Goal: Navigation & Orientation: Find specific page/section

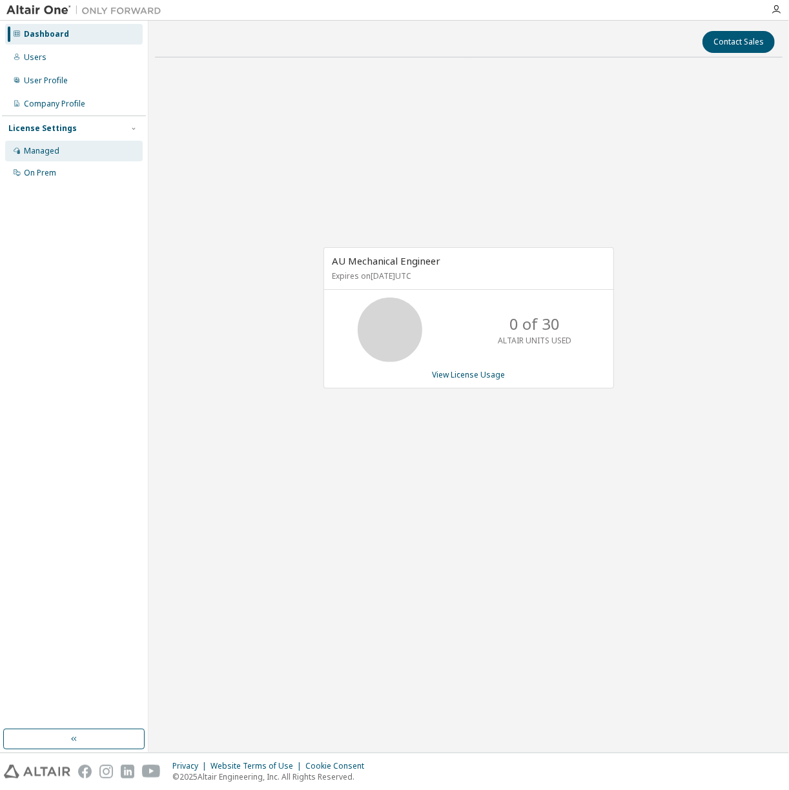
click at [96, 148] on div "Managed" at bounding box center [74, 151] width 138 height 21
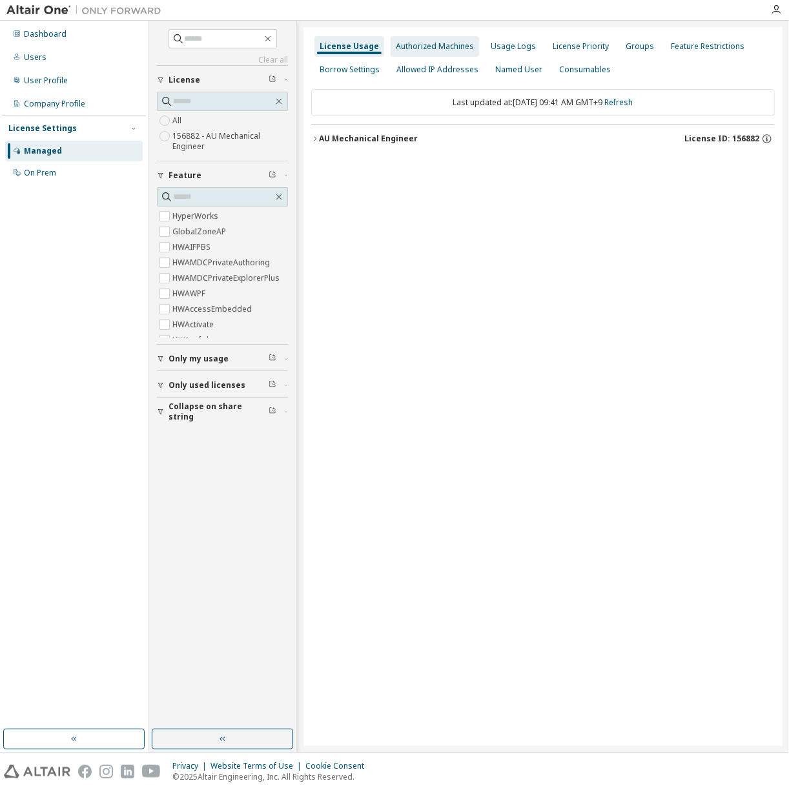
click at [430, 46] on div "Authorized Machines" at bounding box center [435, 46] width 78 height 10
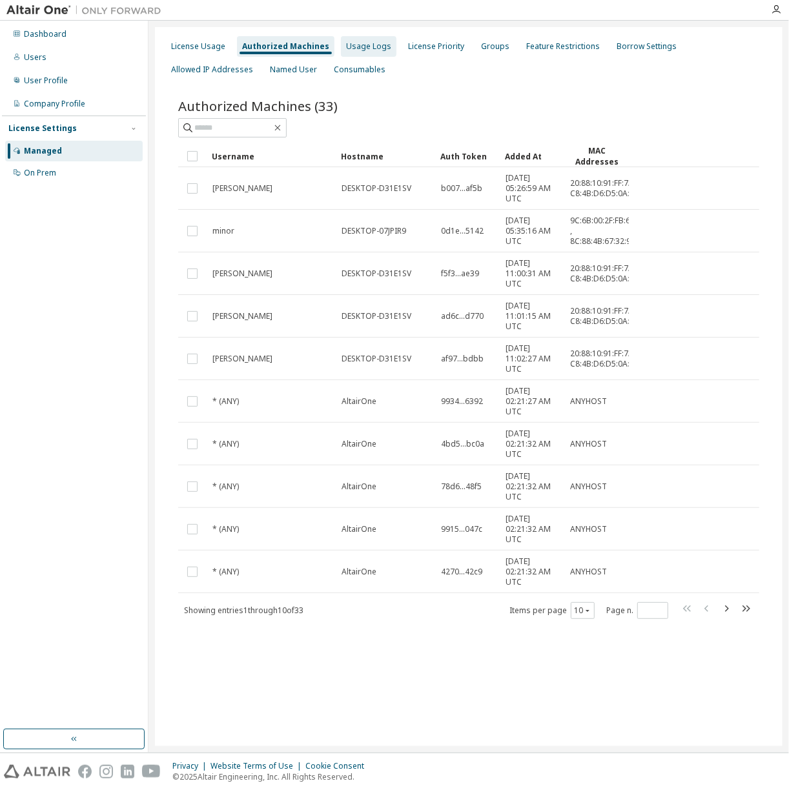
click at [375, 48] on div "Usage Logs" at bounding box center [368, 46] width 45 height 10
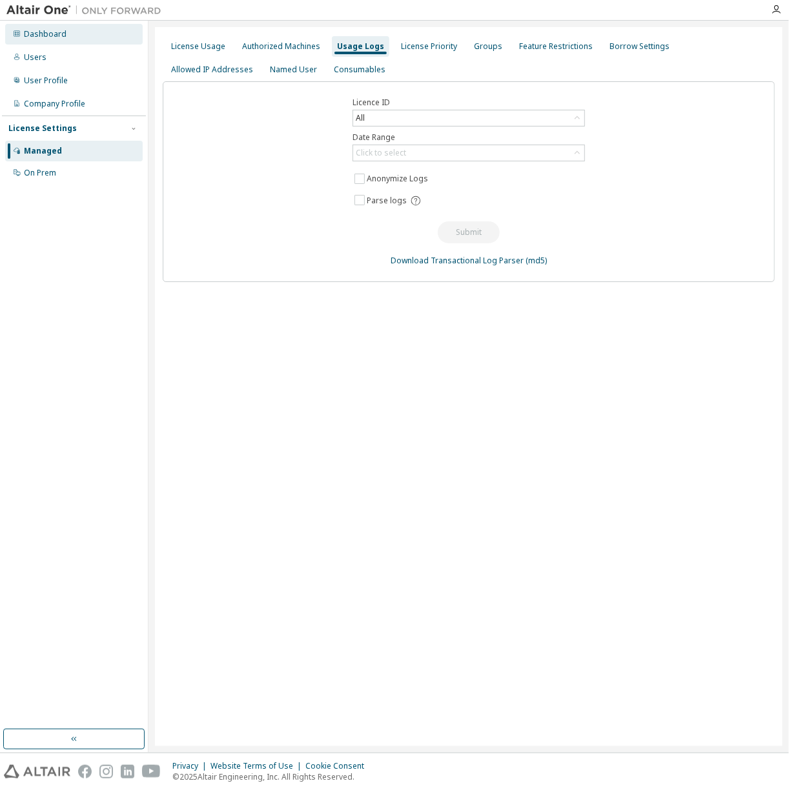
click at [103, 33] on div "Dashboard" at bounding box center [74, 34] width 138 height 21
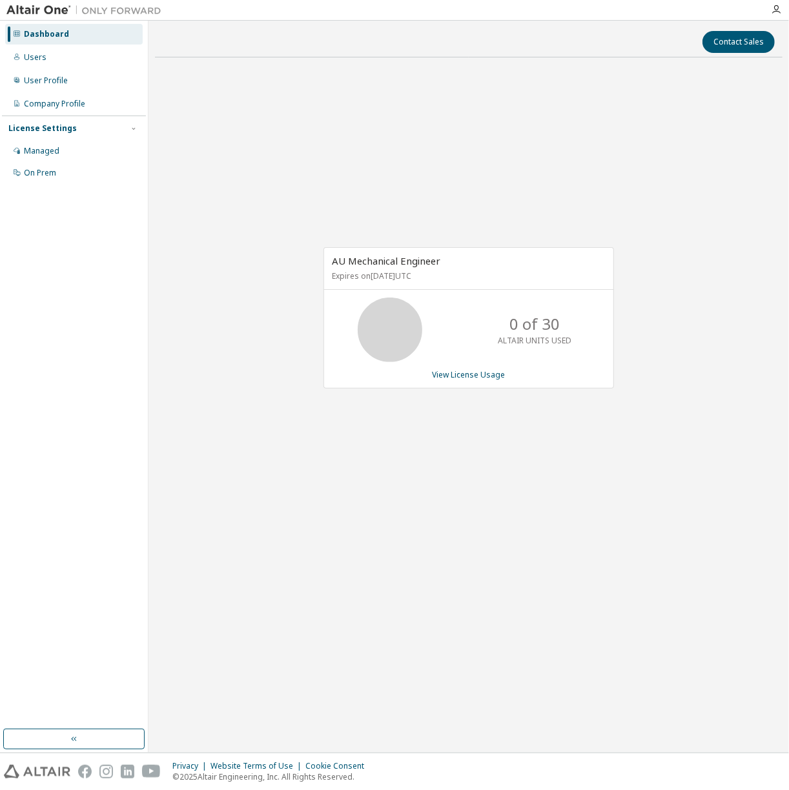
click at [546, 358] on div "0 of 30 ALTAIR UNITS USED" at bounding box center [534, 330] width 103 height 65
click at [81, 152] on div "Managed" at bounding box center [74, 151] width 138 height 21
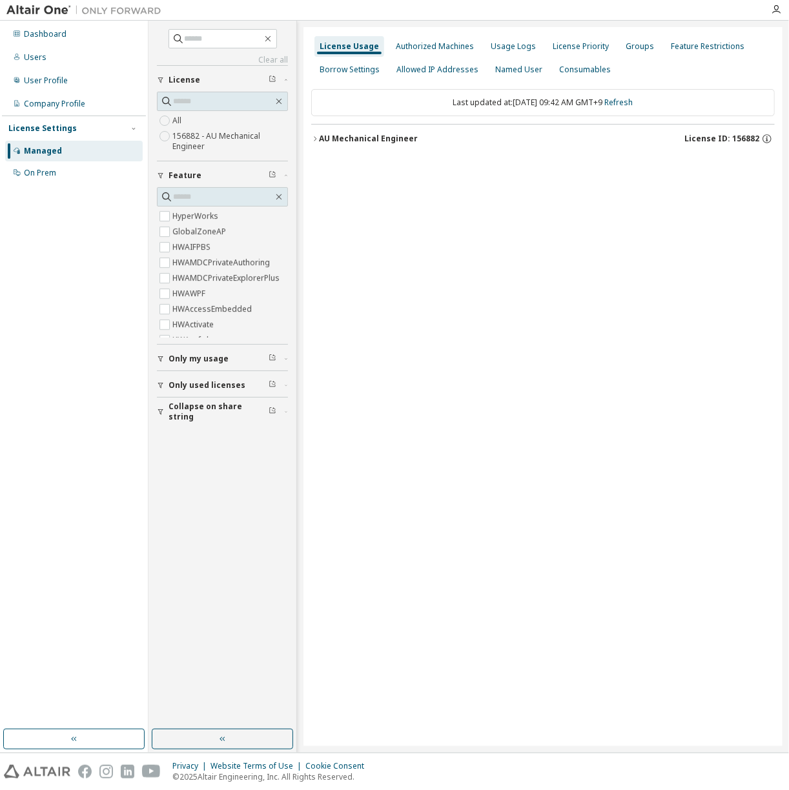
click at [196, 360] on span "Only my usage" at bounding box center [199, 359] width 60 height 10
click at [311, 138] on icon "button" at bounding box center [315, 139] width 8 height 8
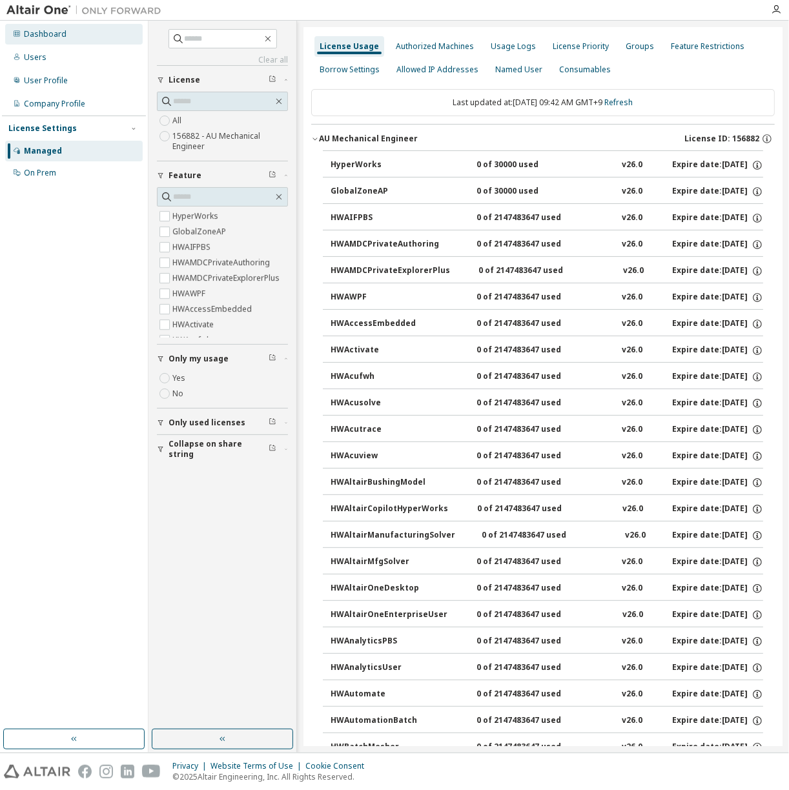
click at [93, 39] on div "Dashboard" at bounding box center [74, 34] width 138 height 21
